Goal: Task Accomplishment & Management: Manage account settings

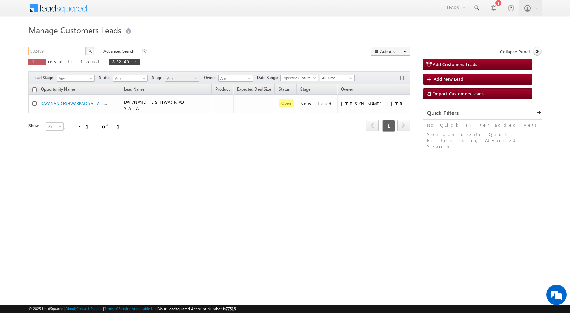
click at [55, 53] on input "832439" at bounding box center [58, 51] width 58 height 8
paste input "13371"
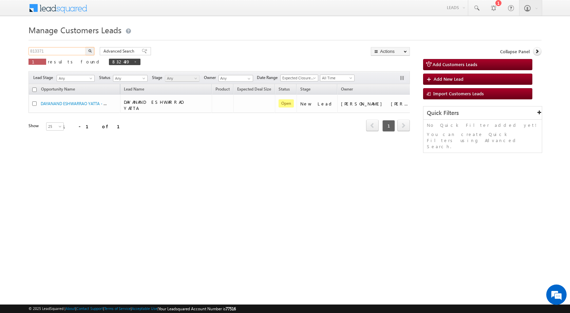
type input "813371"
click at [86, 47] on button "button" at bounding box center [90, 51] width 9 height 8
drag, startPoint x: 53, startPoint y: 53, endPoint x: 2, endPoint y: 53, distance: 50.6
click at [2, 53] on body "Menu [PERSON_NAME] sitar a6@ks erve." at bounding box center [285, 96] width 570 height 192
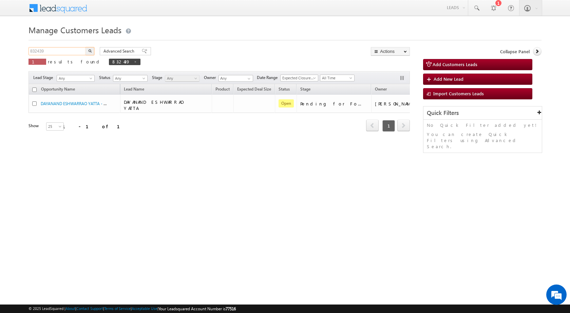
paste input "13371"
type input "813371"
click at [91, 51] on img "button" at bounding box center [89, 50] width 3 height 3
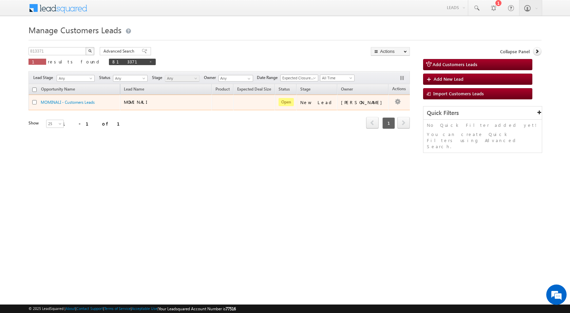
click at [372, 108] on td "Abhishek Yadav" at bounding box center [362, 103] width 51 height 16
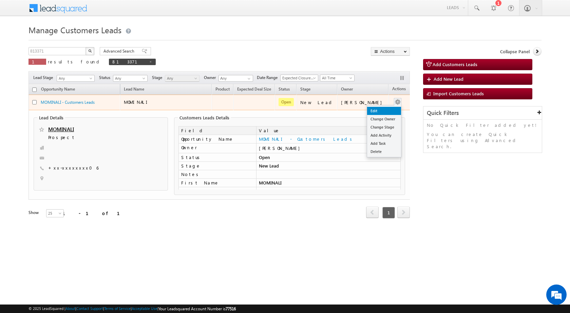
click at [384, 110] on link "Edit" at bounding box center [384, 111] width 34 height 8
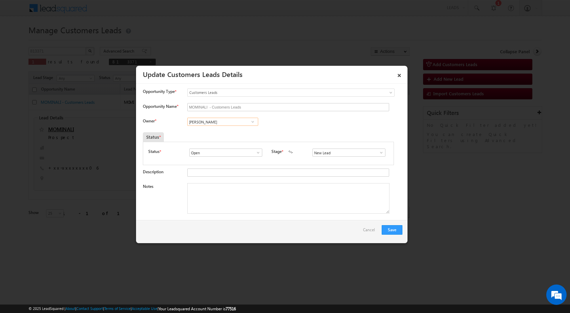
click at [231, 125] on input "Abhishek Yadav" at bounding box center [222, 122] width 71 height 8
paste input "abhishek.yadav1@sgrlimited.in"
click at [243, 132] on link "Abhishek Yadav abhishek.yadav1@sgrlimited.in" at bounding box center [222, 132] width 71 height 13
type input "Abhishek Yadav"
click at [227, 189] on textarea "Notes" at bounding box center [288, 198] width 202 height 31
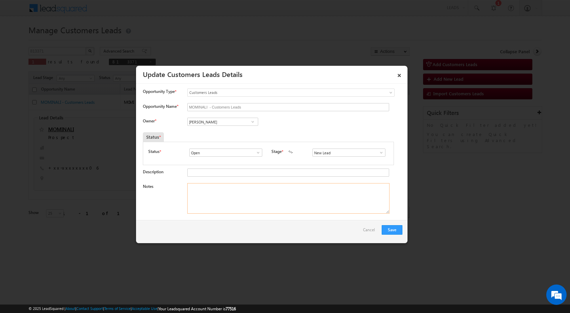
paste textarea "813371 / SAYYAD SHAHANEAALI / 9760464606 / HOME PURCHASE / 243005 TO BAREEILY /…"
type textarea "813371 / SAYYAD SHAHANEAALI / 9760464606 / HOME PURCHASE / 243005 TO BAREEILY /…"
click at [379, 153] on span at bounding box center [381, 152] width 7 height 5
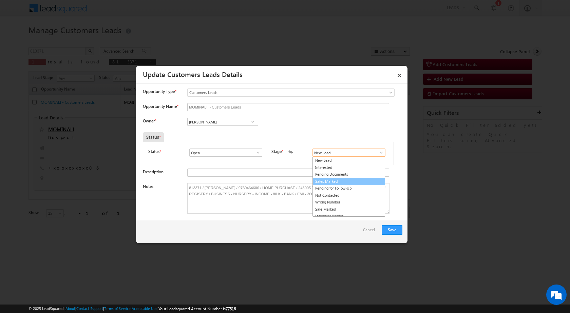
click at [356, 182] on link "Sales Marked" at bounding box center [349, 182] width 73 height 8
type input "Sales Marked"
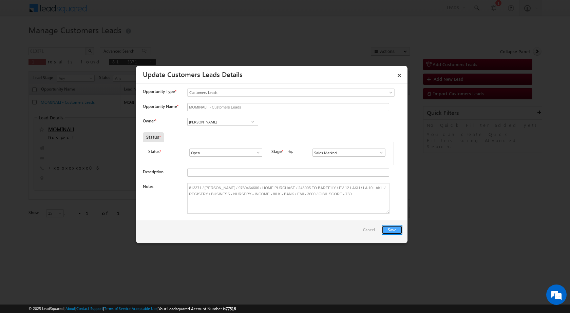
click at [393, 228] on button "Save" at bounding box center [392, 230] width 21 height 10
